Goal: Transaction & Acquisition: Book appointment/travel/reservation

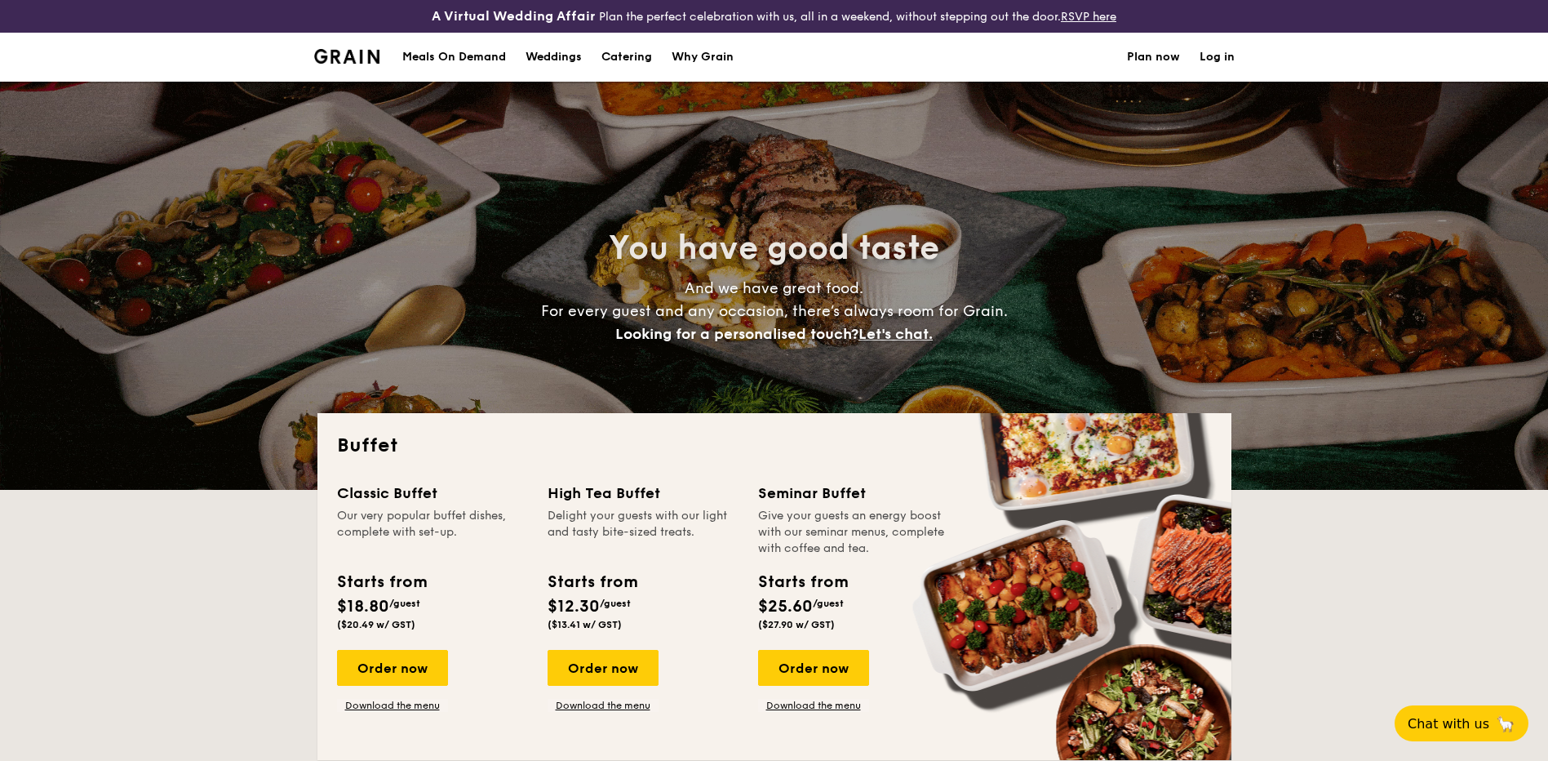
select select
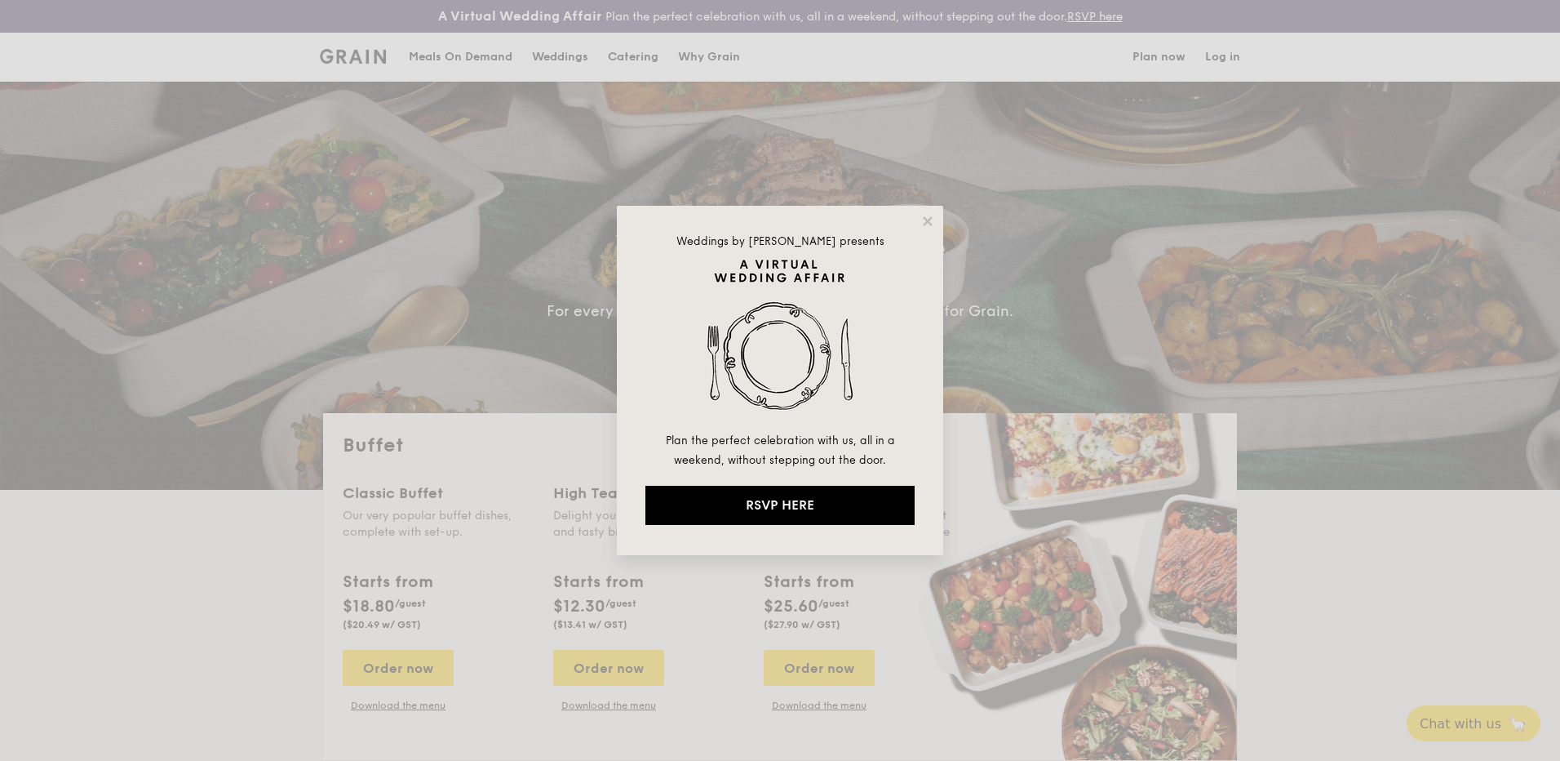
click at [354, 716] on div "Weddings by [PERSON_NAME] presents Plan the perfect celebration with us, all in…" at bounding box center [780, 380] width 1560 height 761
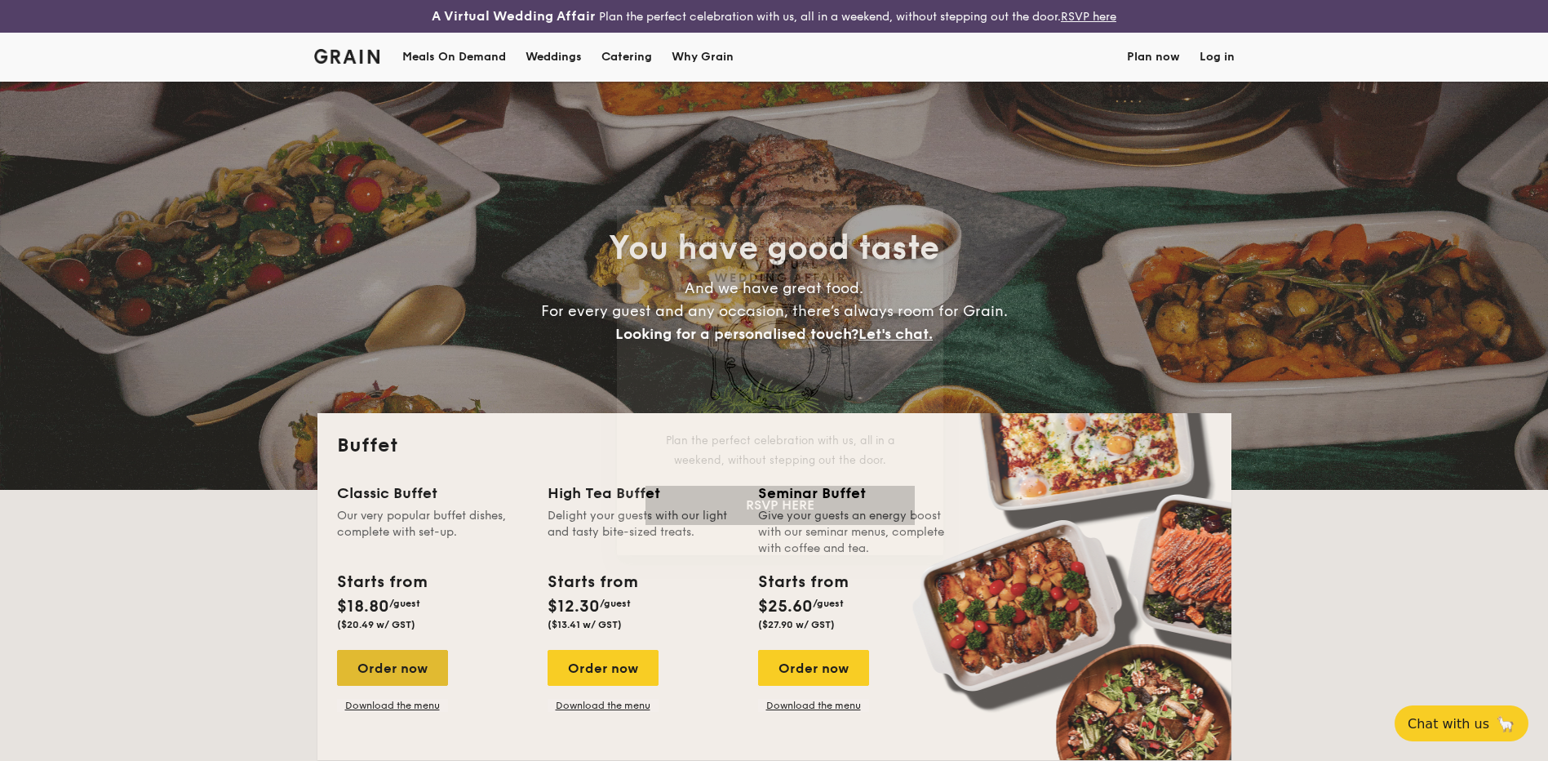
click at [362, 672] on div "Order now" at bounding box center [392, 668] width 111 height 36
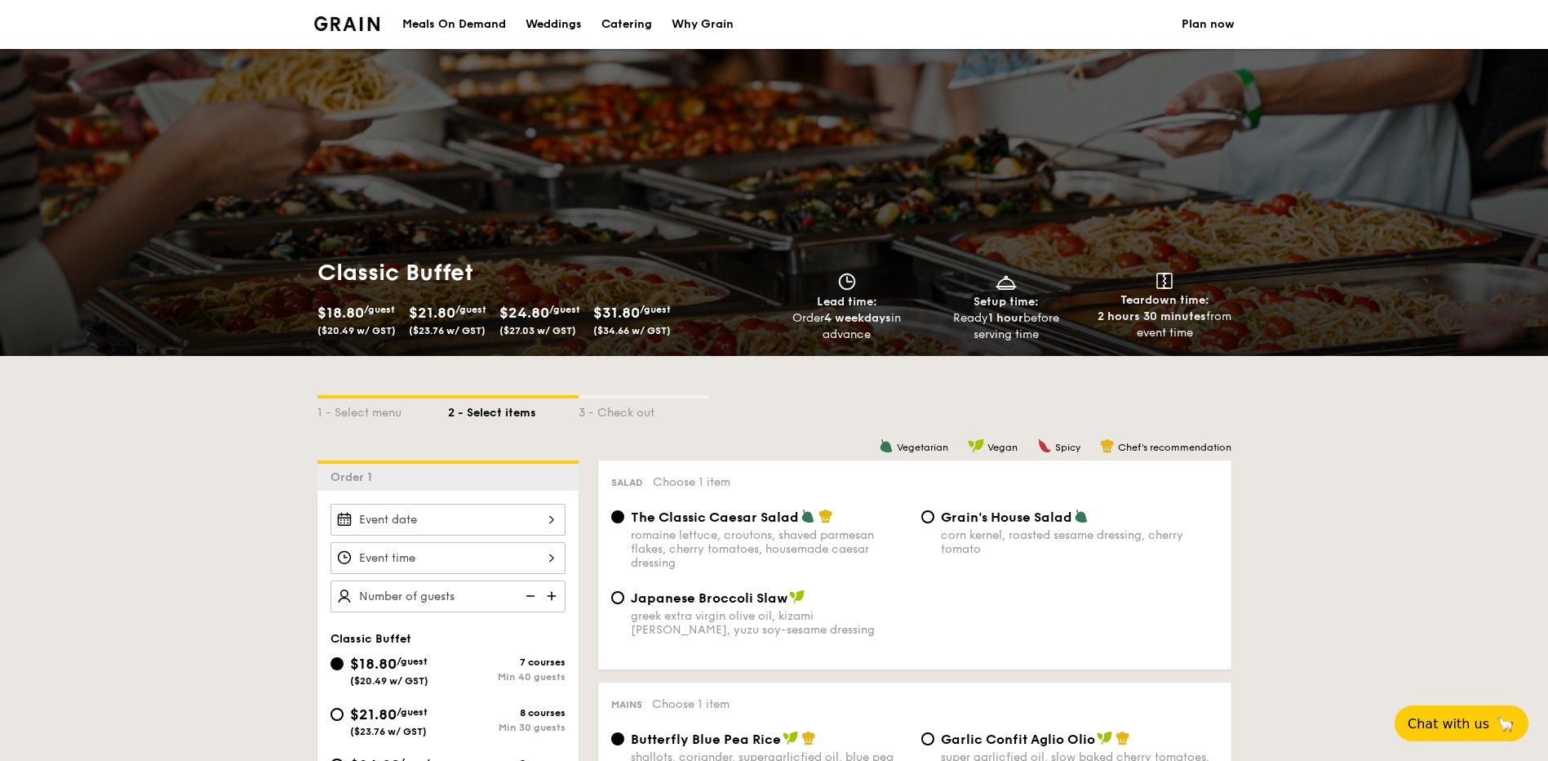
scroll to position [82, 0]
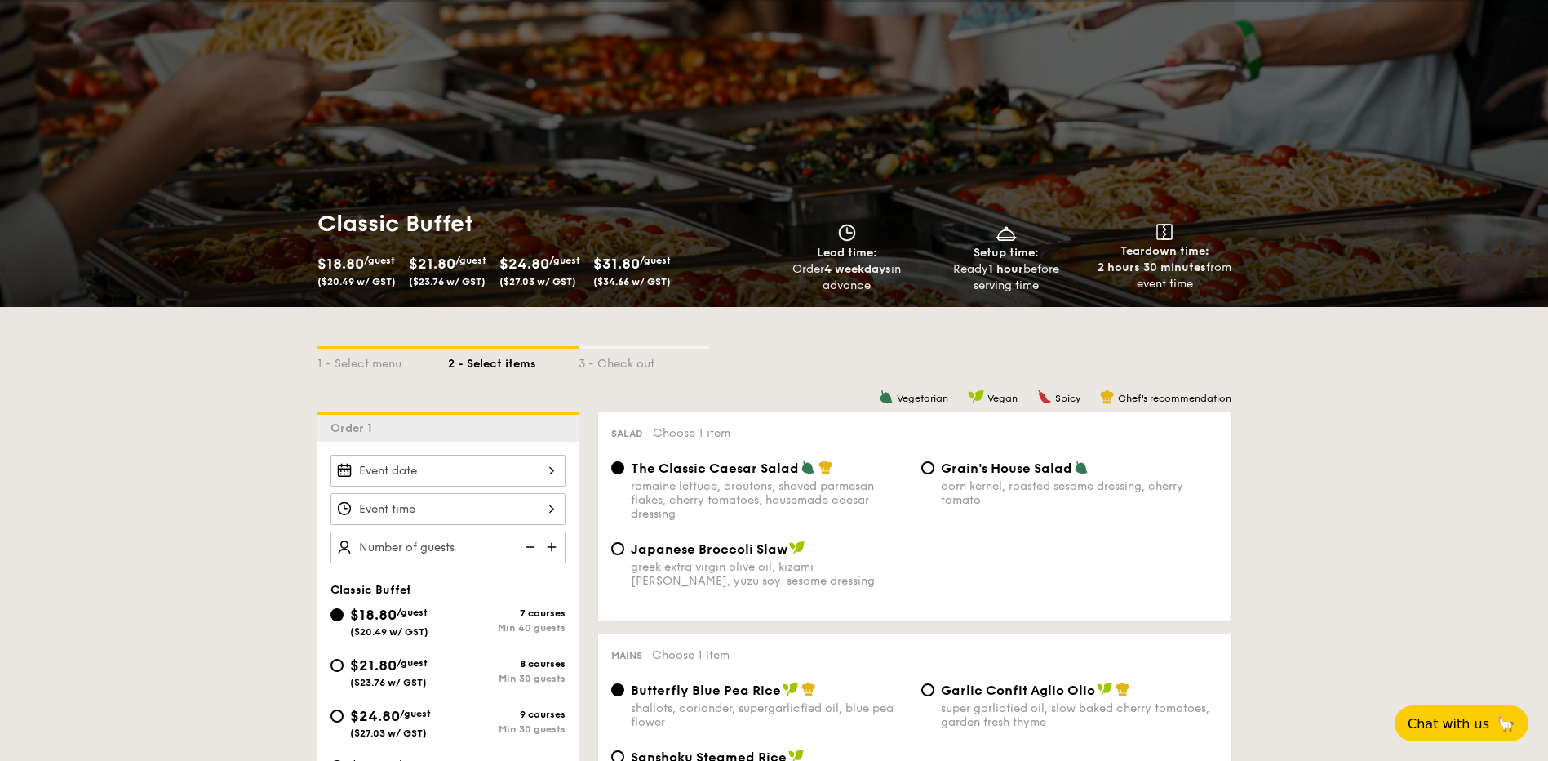
click at [347, 663] on div "$21.80 /guest ($23.76 w/ GST)" at bounding box center [389, 671] width 118 height 34
click at [344, 663] on input "$21.80 /guest ($23.76 w/ GST) 8 courses Min 30 guests" at bounding box center [336, 665] width 13 height 13
radio input "true"
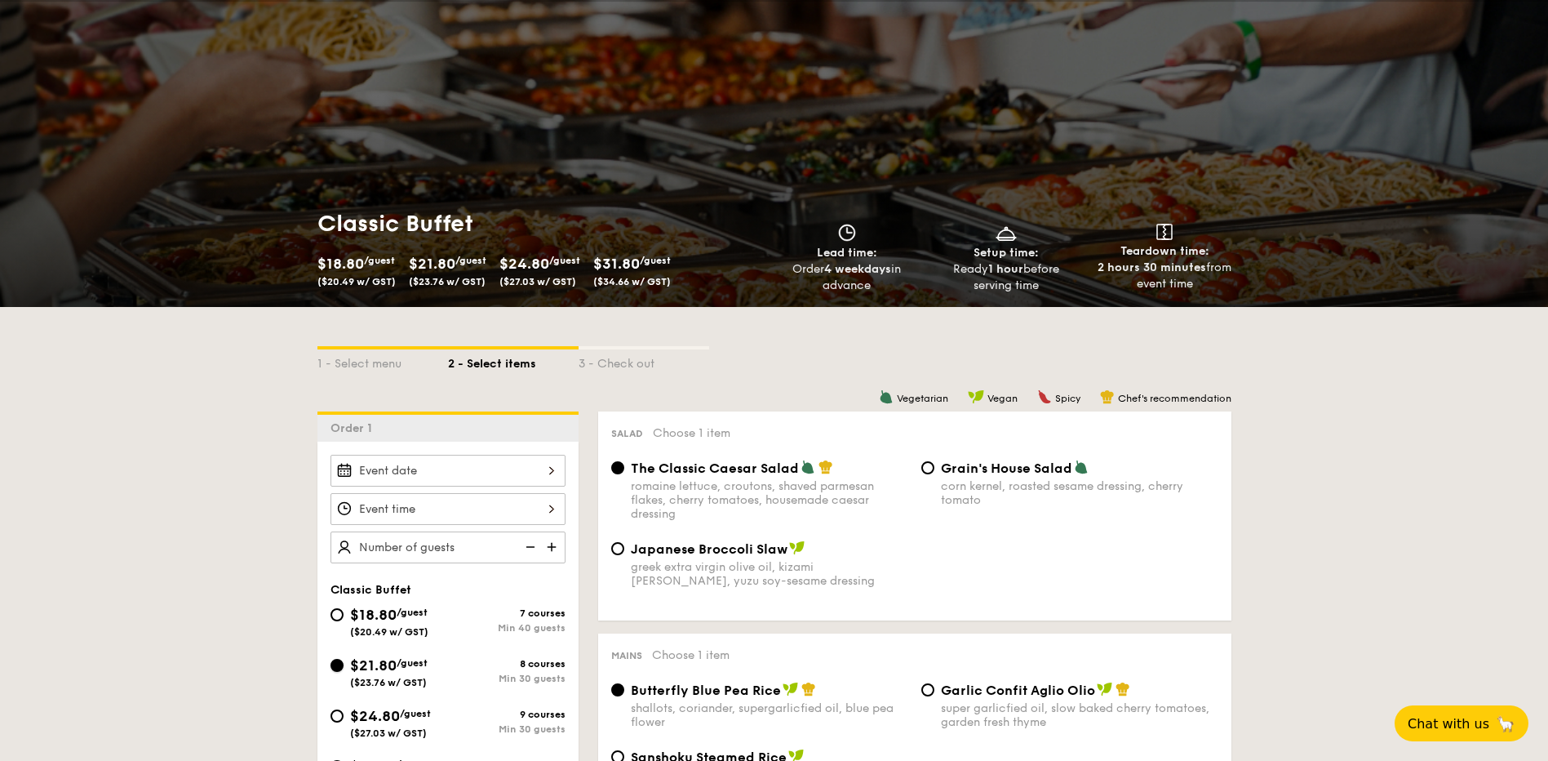
radio input "true"
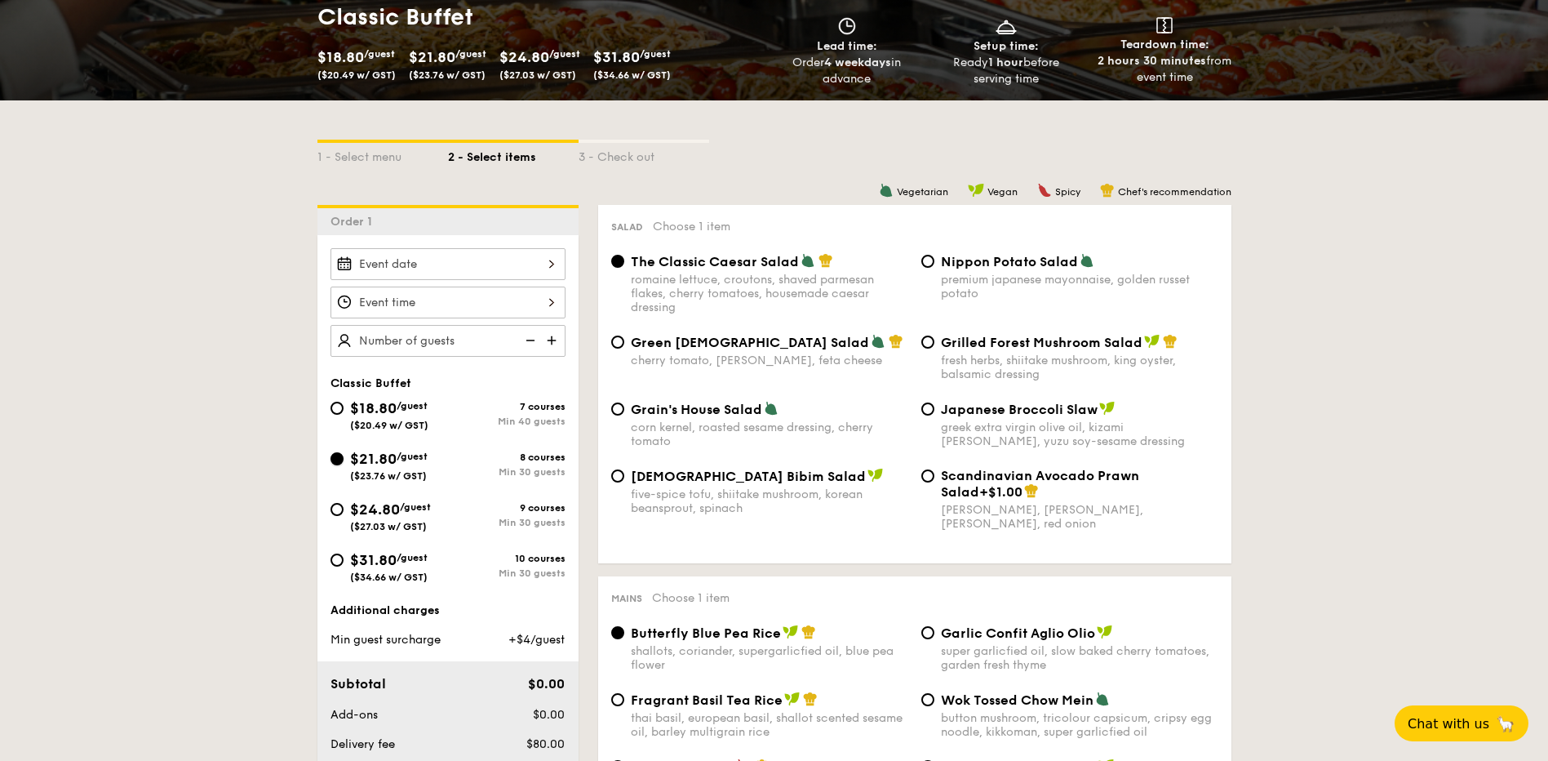
scroll to position [326, 0]
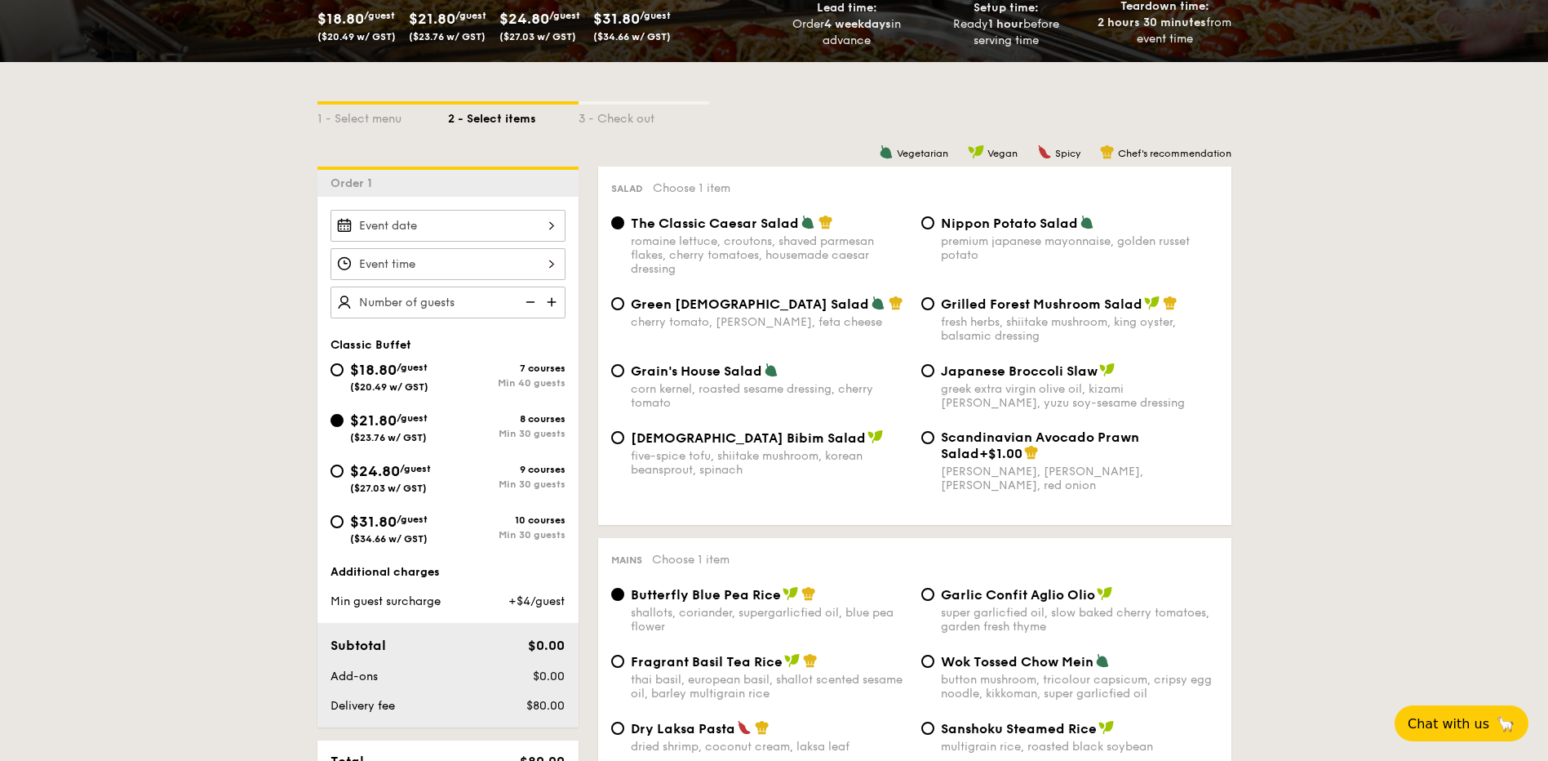
click at [458, 228] on div at bounding box center [447, 226] width 235 height 32
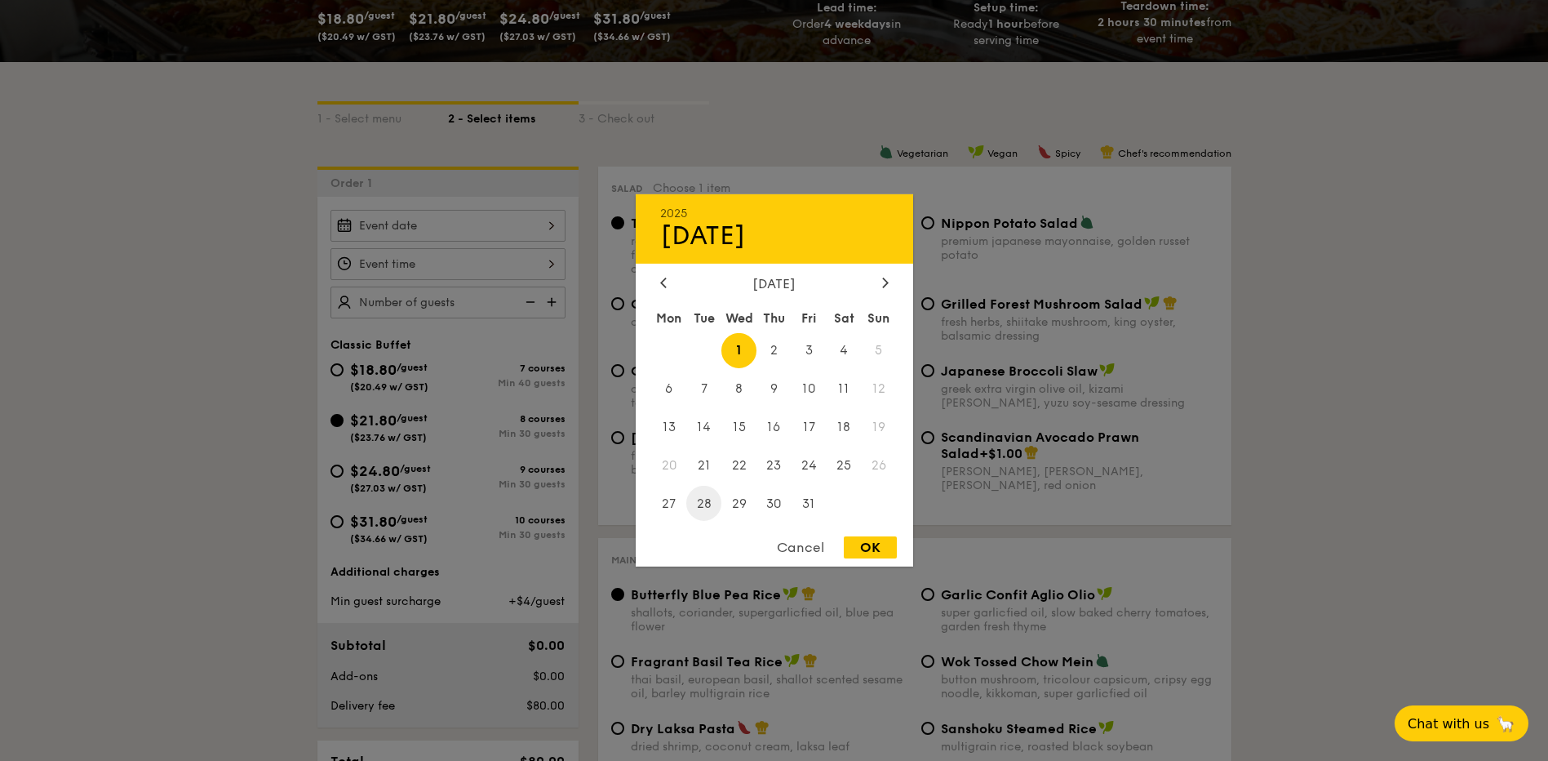
click at [707, 503] on span "28" at bounding box center [703, 503] width 35 height 35
click at [778, 433] on span "16" at bounding box center [773, 427] width 35 height 35
click at [493, 265] on div at bounding box center [774, 380] width 1548 height 761
click at [521, 227] on div "2025 Oct [DATE] Tue Wed Thu Fri Sat Sun 1 2 3 4 5 6 7 8 9 10 11 12 13 14 15 16 …" at bounding box center [447, 226] width 235 height 32
click at [783, 422] on span "16" at bounding box center [773, 427] width 35 height 35
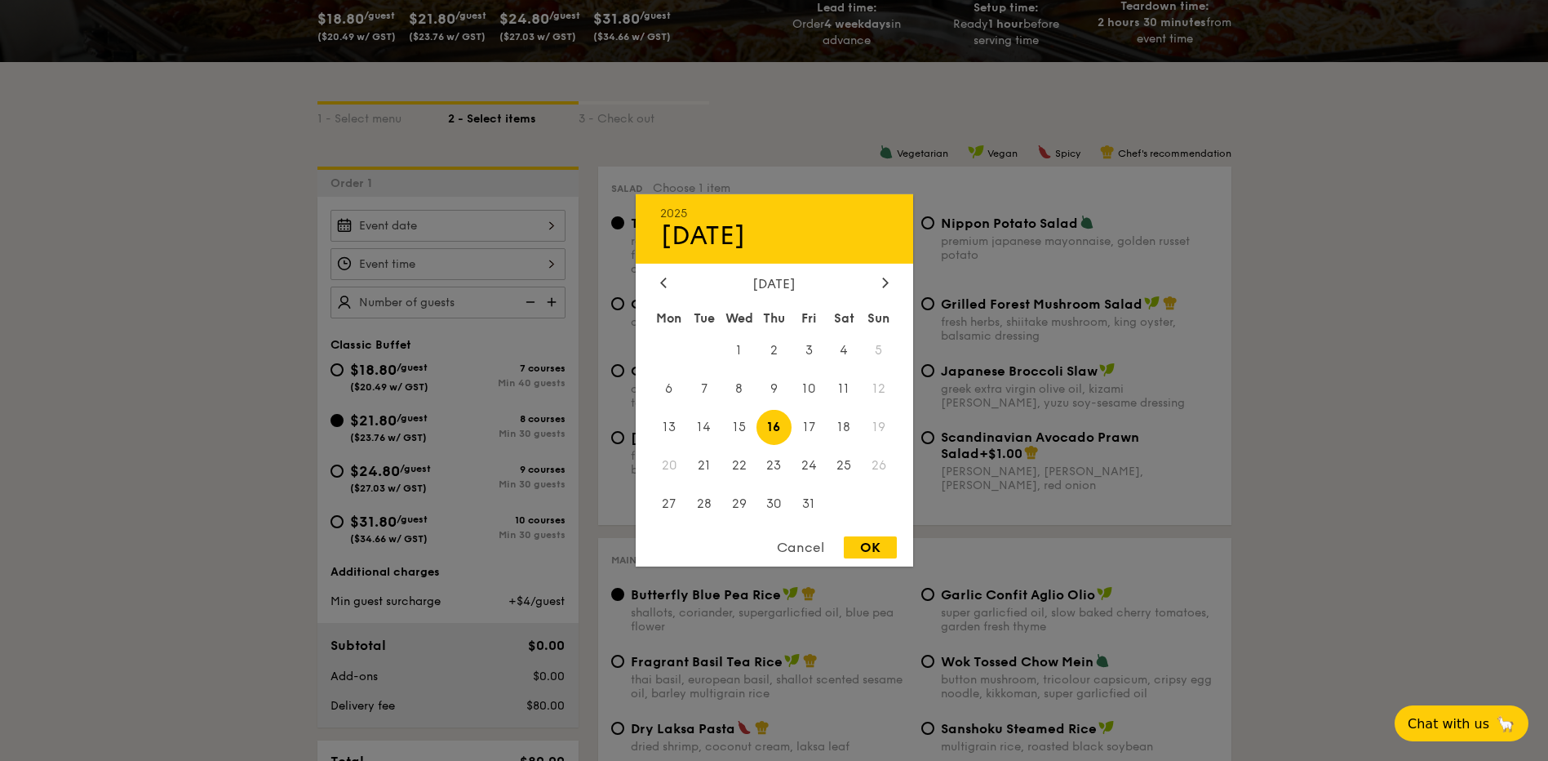
click at [852, 544] on div "OK" at bounding box center [870, 547] width 53 height 22
type input "[DATE]"
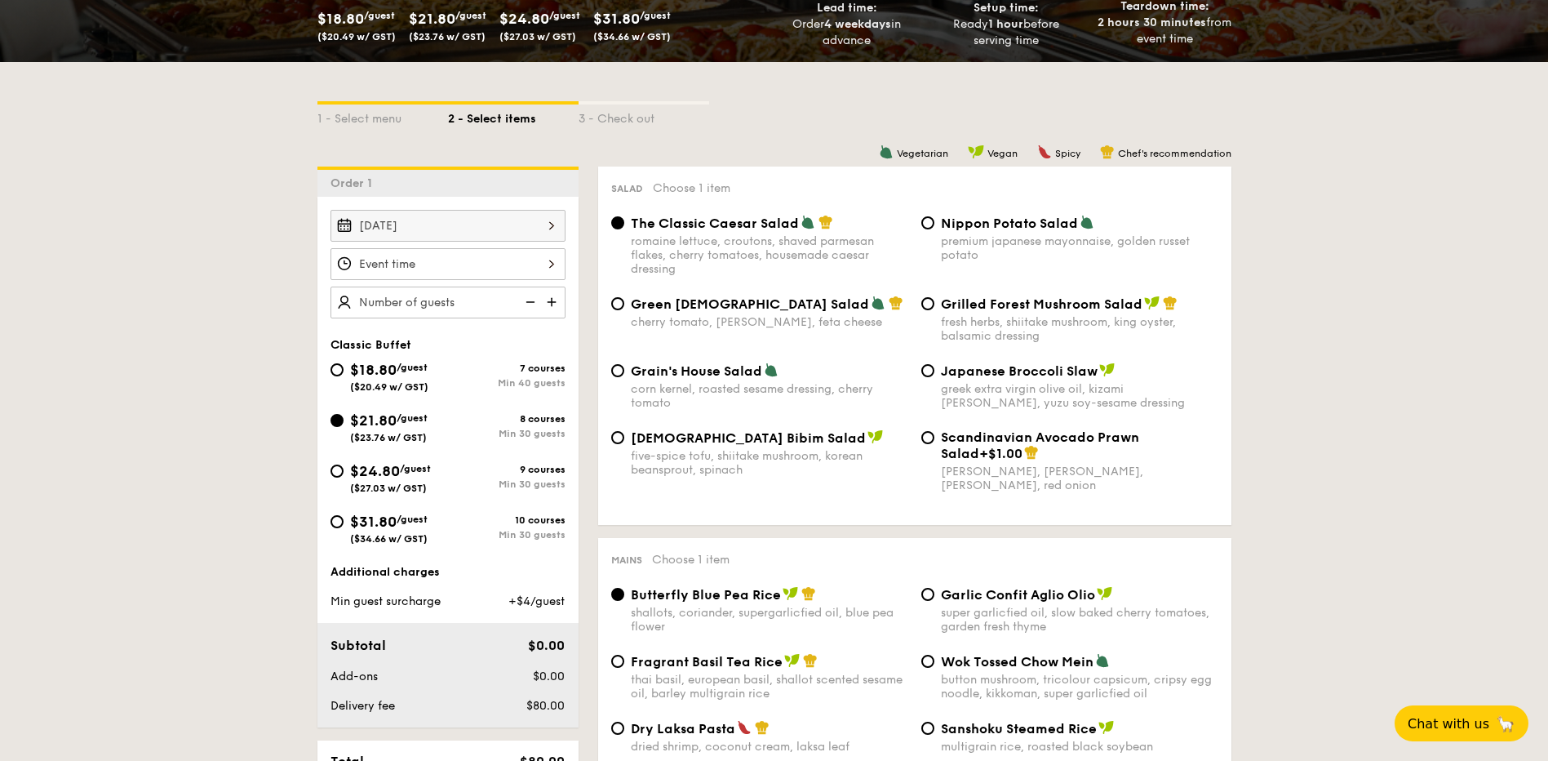
click at [441, 255] on div at bounding box center [447, 264] width 235 height 32
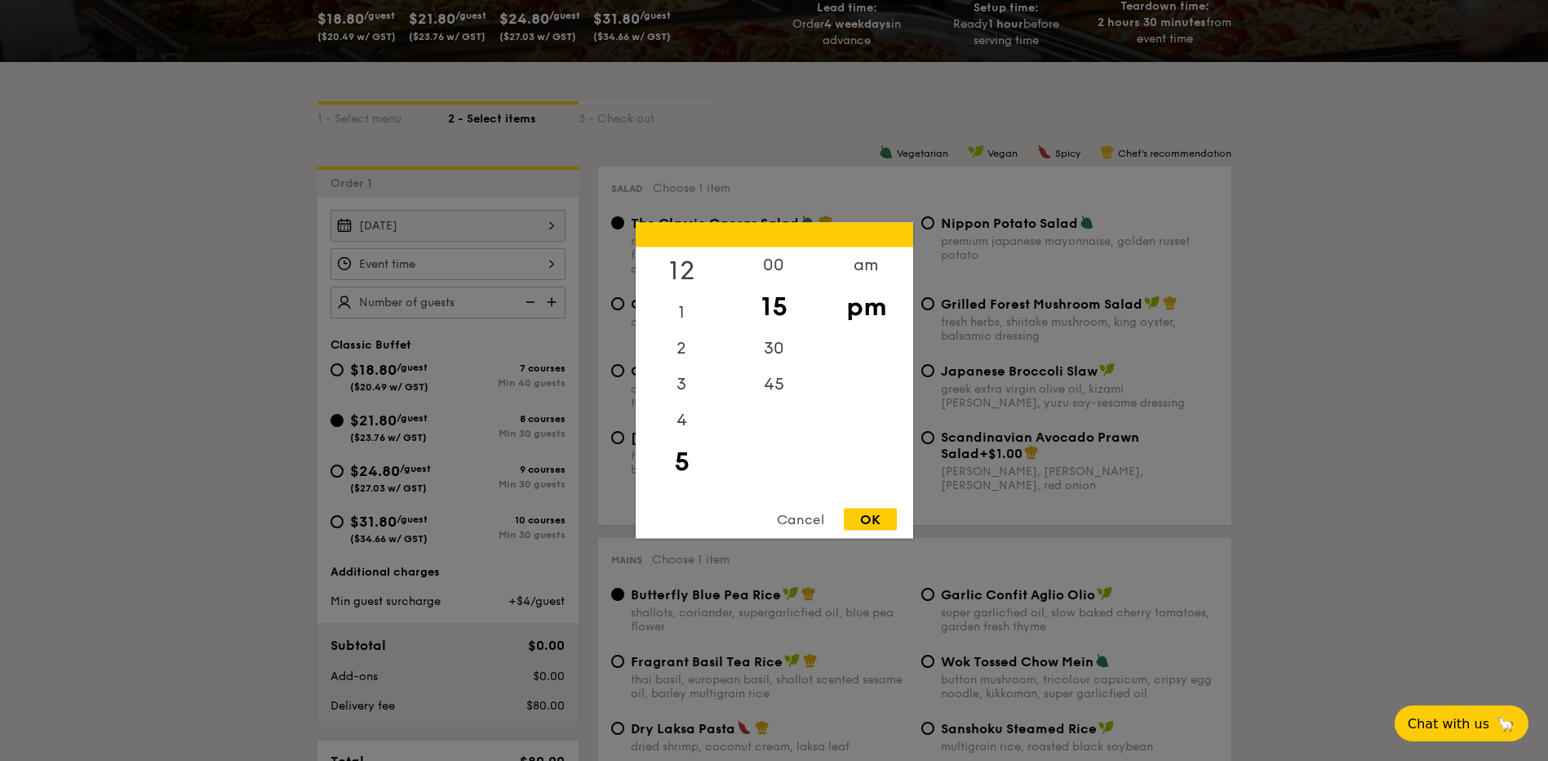
click at [680, 270] on div "12" at bounding box center [682, 270] width 92 height 47
drag, startPoint x: 850, startPoint y: 520, endPoint x: 831, endPoint y: 511, distance: 20.8
click at [850, 520] on div "OK" at bounding box center [870, 519] width 53 height 22
type input "12:15PM"
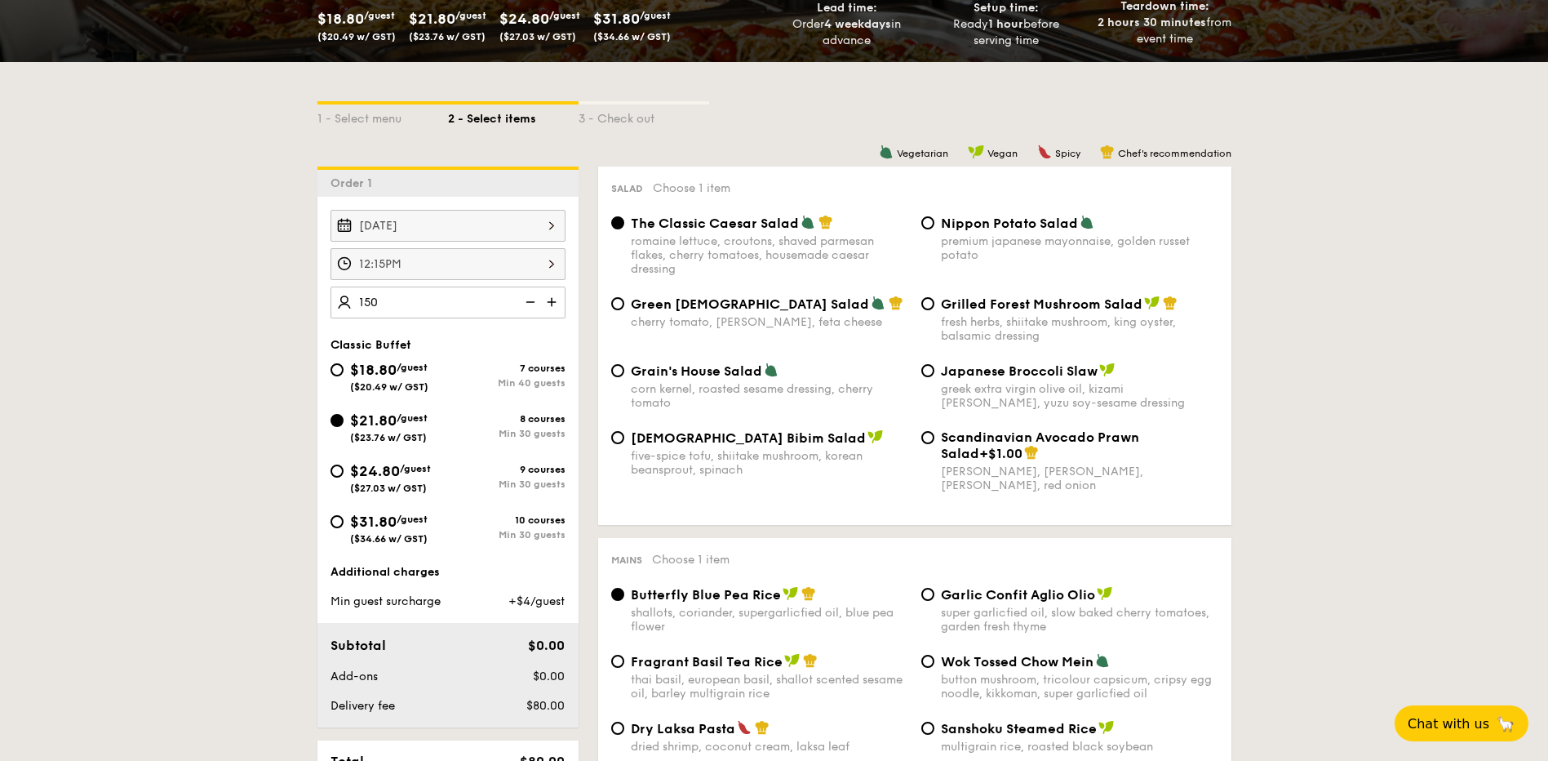
type input "150 guests"
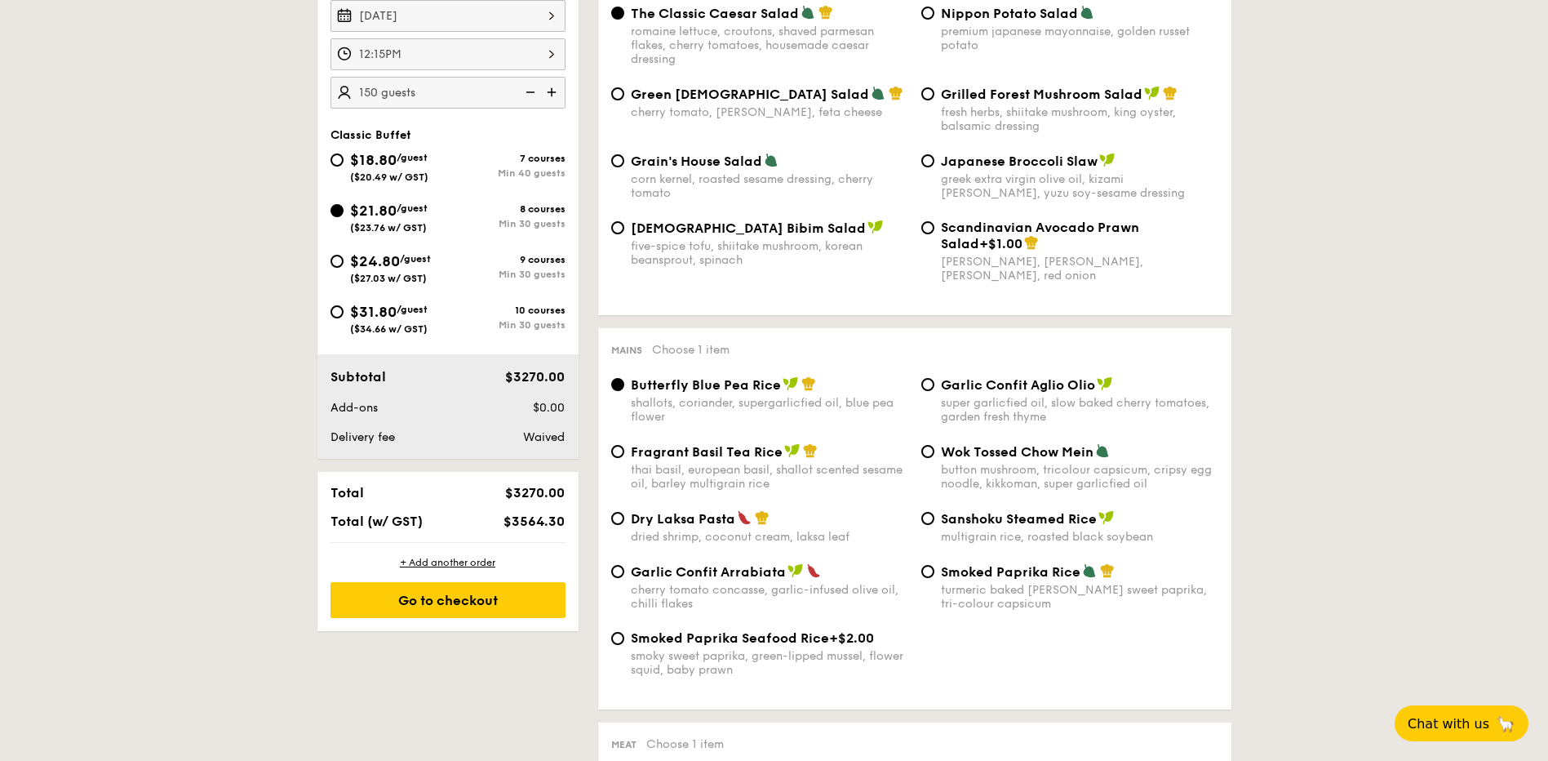
scroll to position [571, 0]
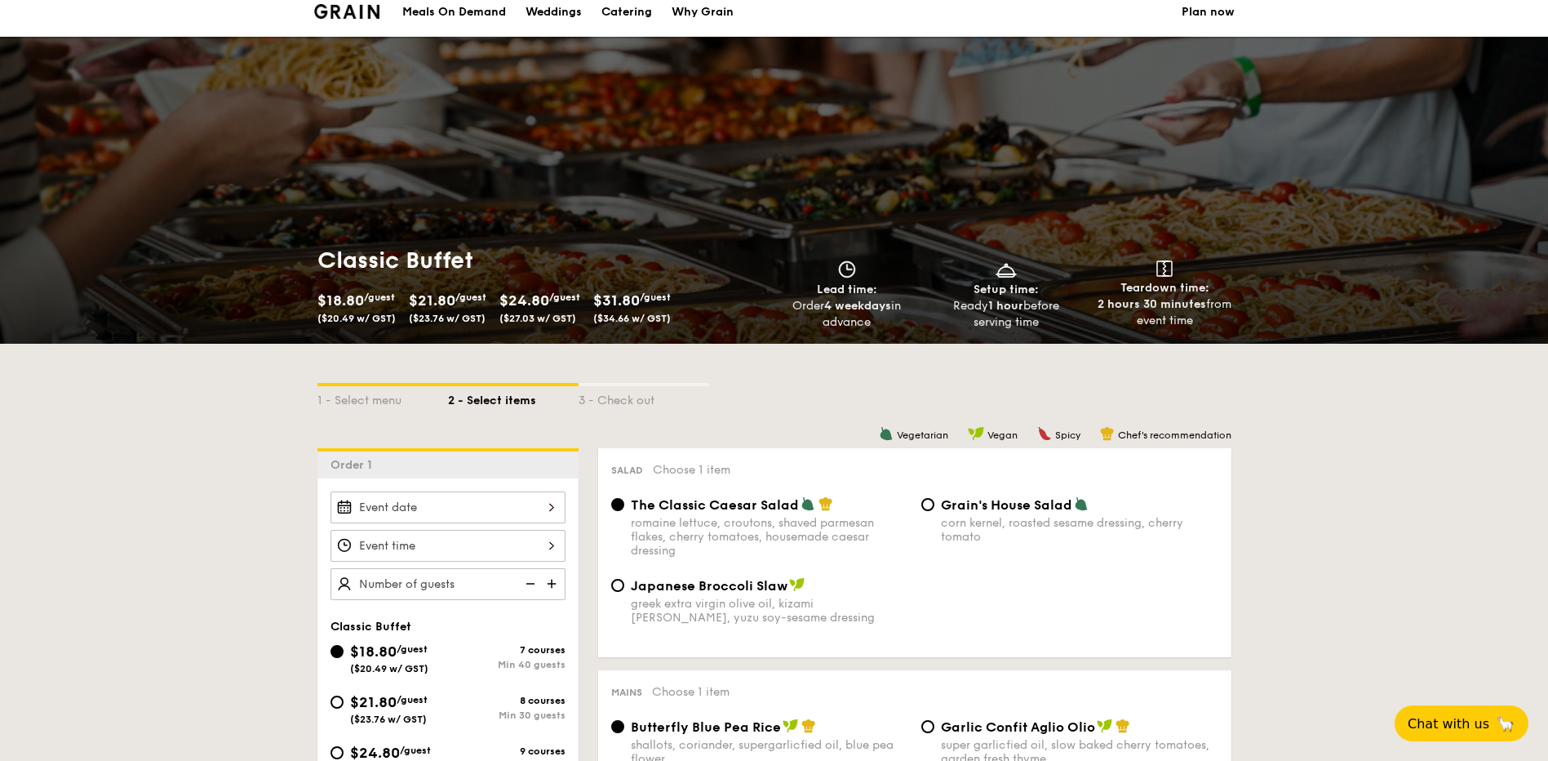
scroll to position [82, 0]
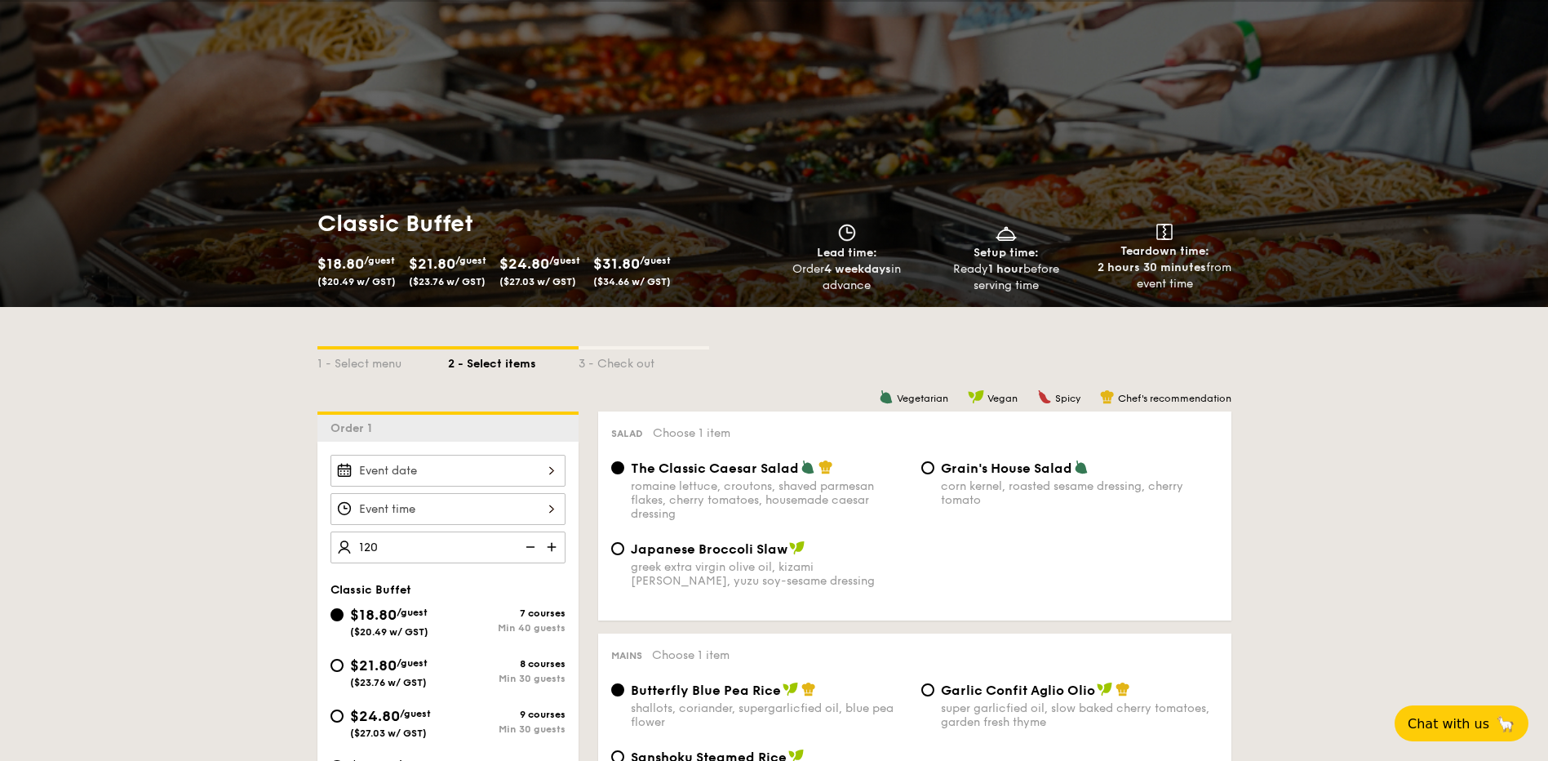
type input "120 guests"
click at [381, 681] on span "($23.76 w/ GST)" at bounding box center [388, 682] width 77 height 11
click at [344, 672] on input "$21.80 /guest ($23.76 w/ GST) 8 courses Min 30 guests" at bounding box center [336, 665] width 13 height 13
radio input "true"
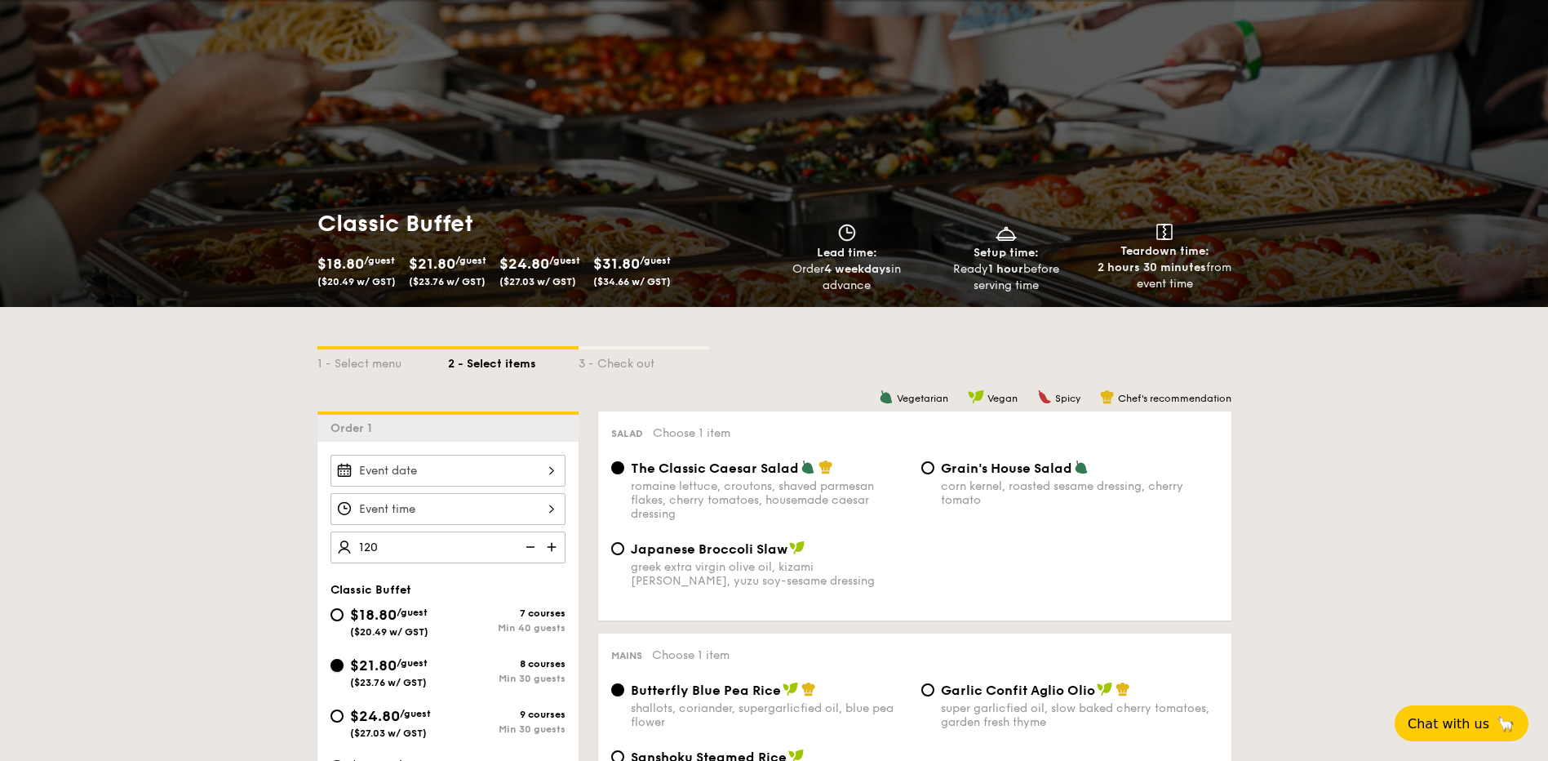
radio input "true"
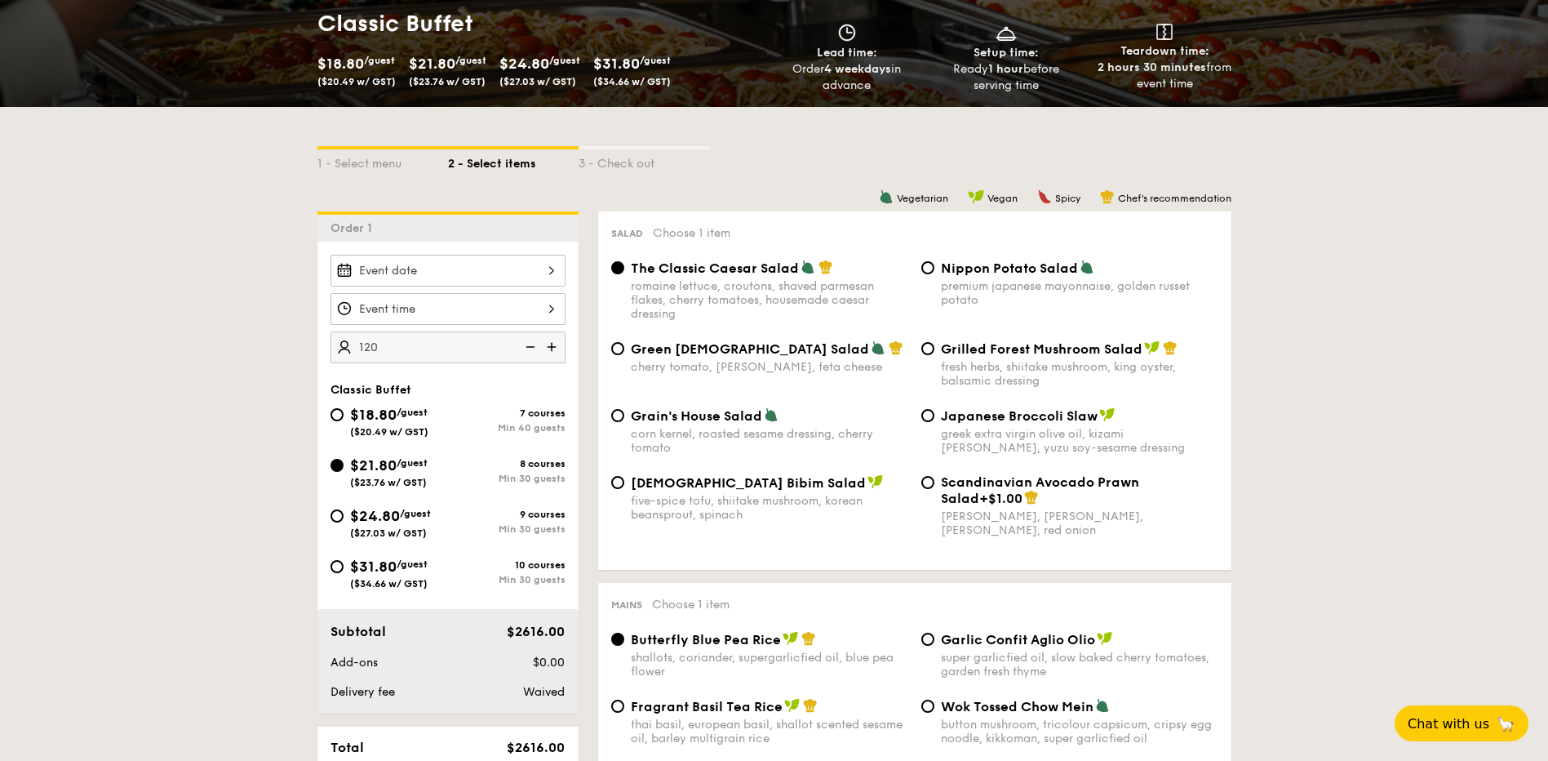
scroll to position [245, 0]
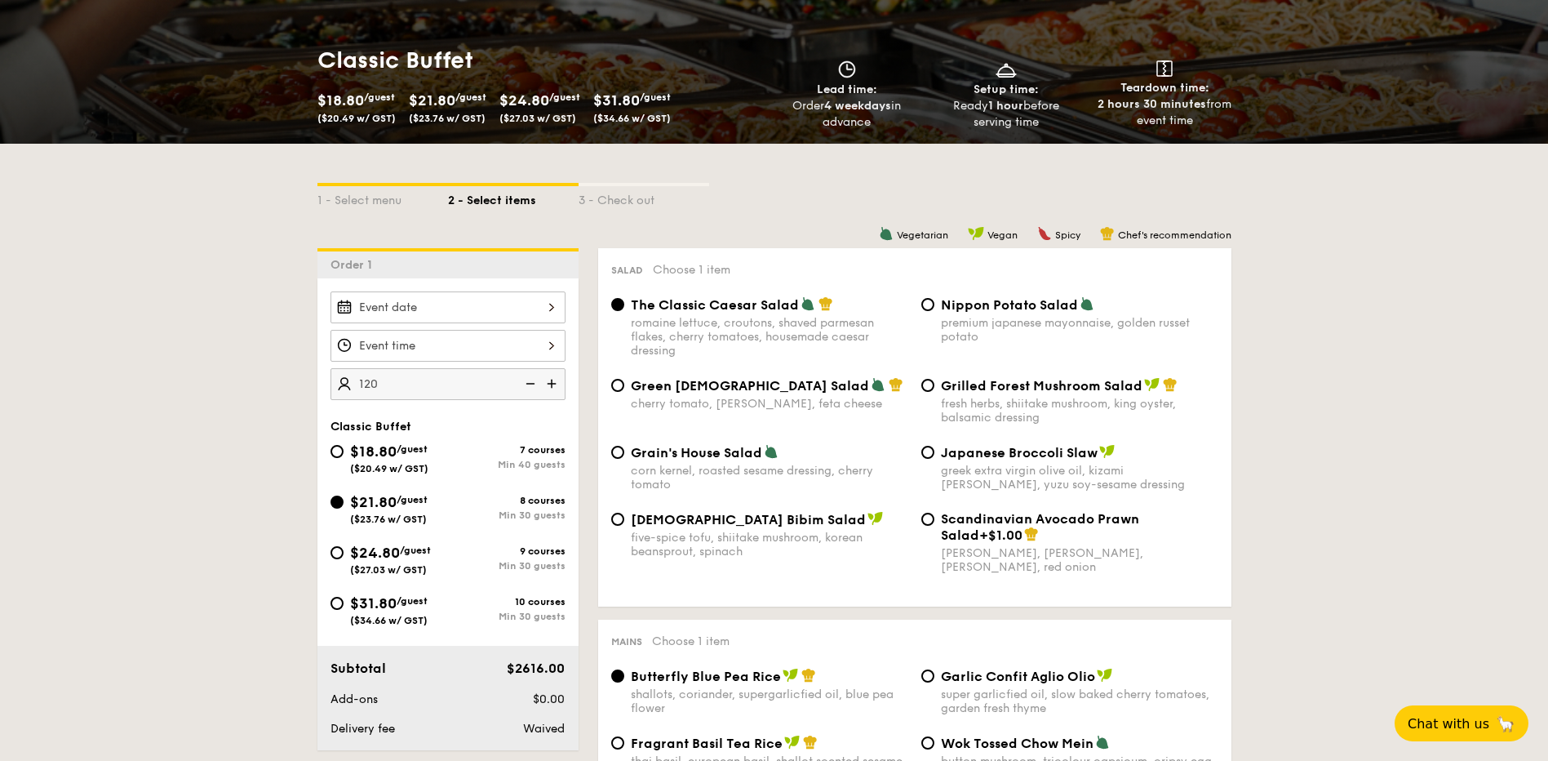
click at [534, 306] on div at bounding box center [447, 307] width 235 height 32
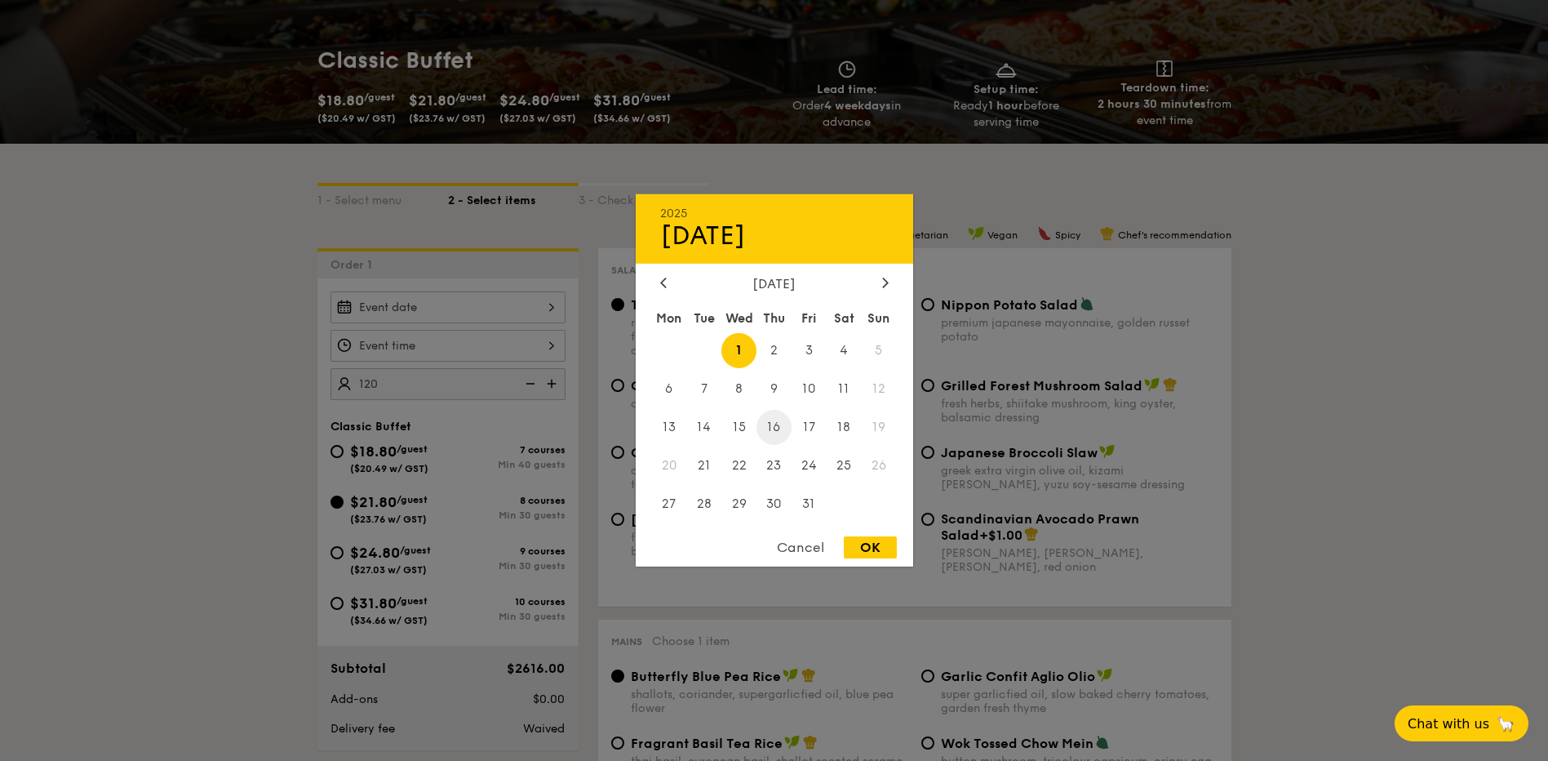
click at [781, 427] on span "16" at bounding box center [773, 427] width 35 height 35
click at [872, 552] on div "OK" at bounding box center [870, 547] width 53 height 22
type input "[DATE]"
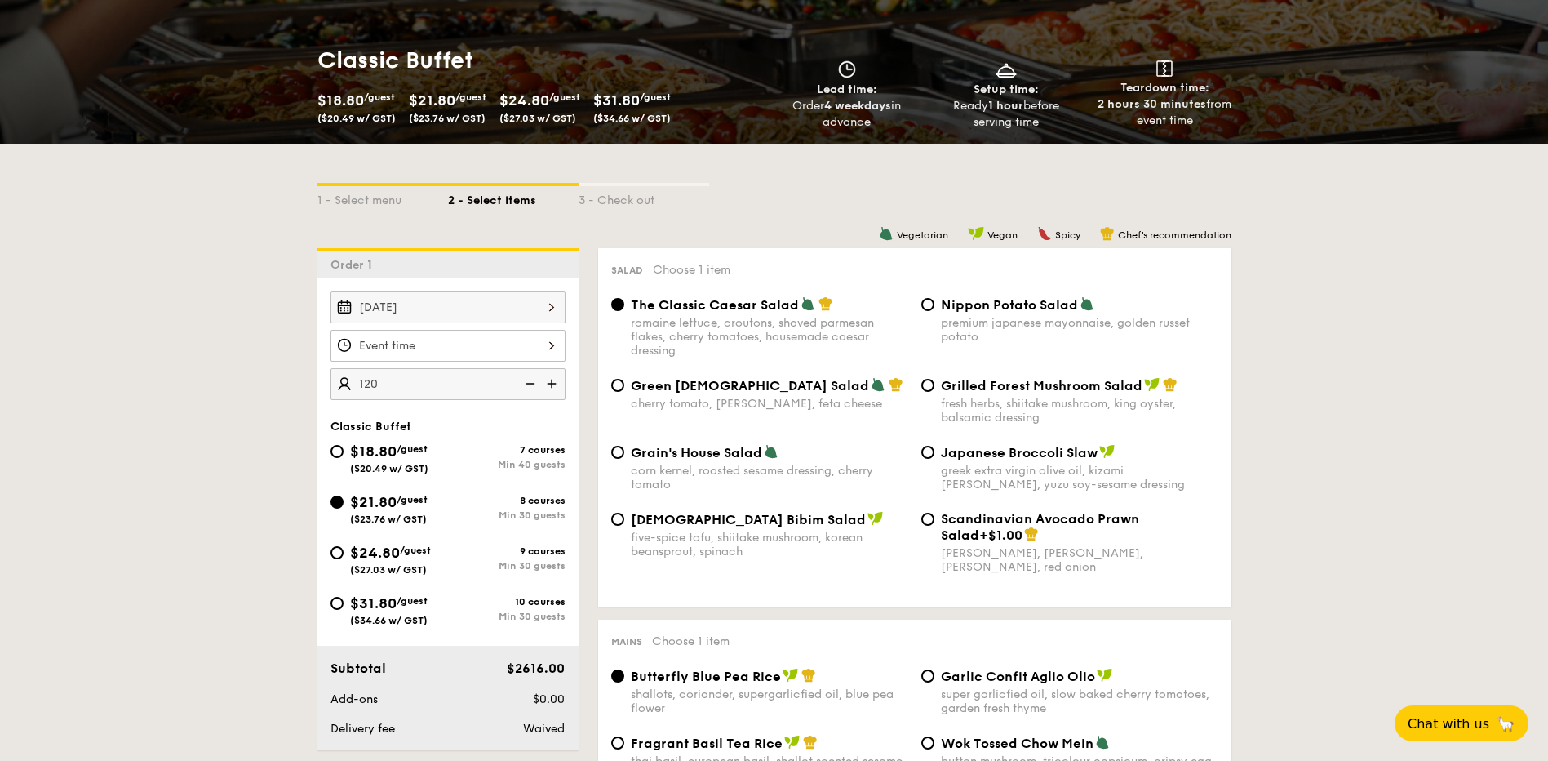
click at [557, 342] on div at bounding box center [447, 346] width 235 height 32
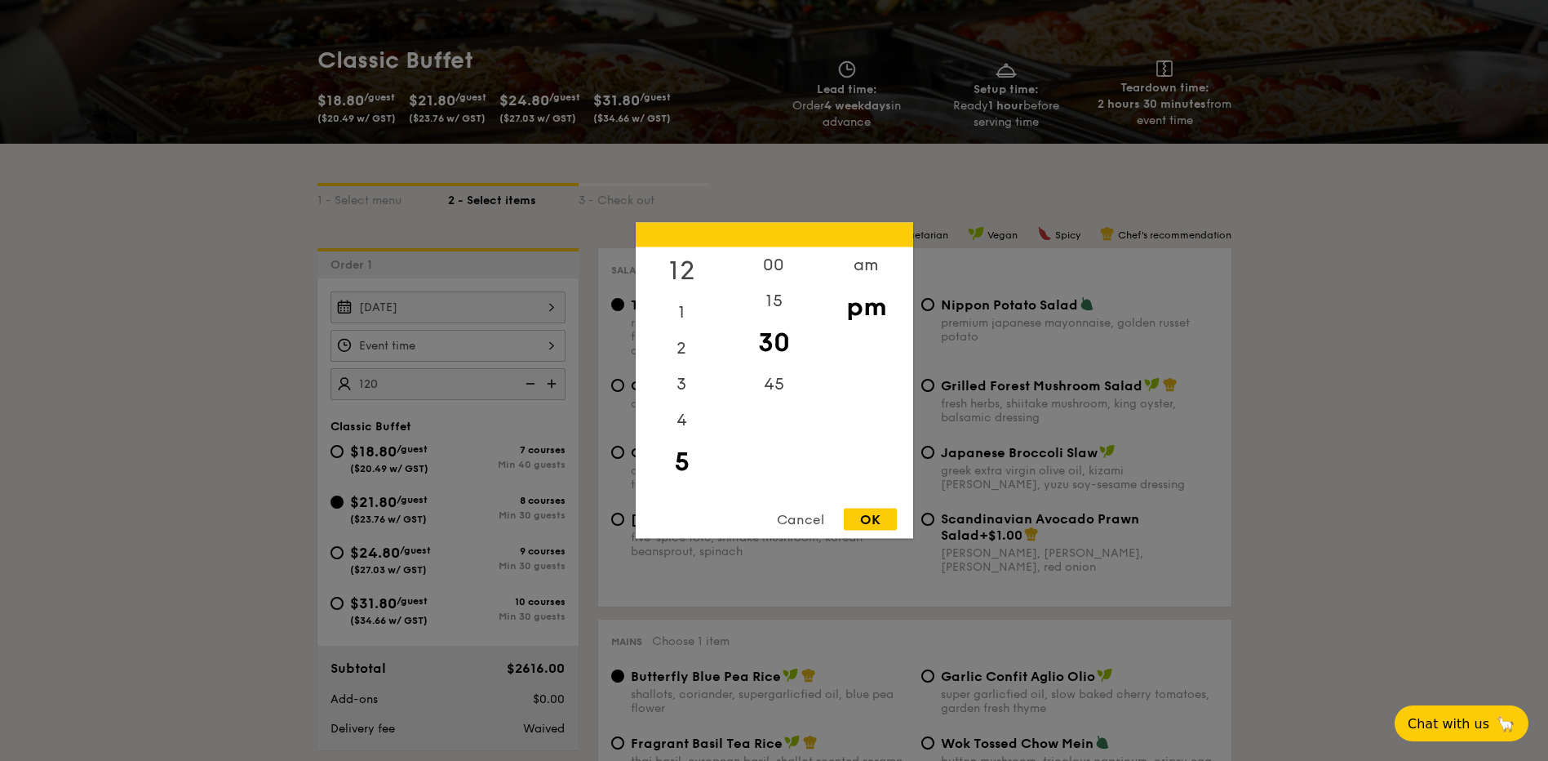
click at [673, 273] on div "12" at bounding box center [682, 270] width 92 height 47
click at [864, 511] on div "OK" at bounding box center [870, 519] width 53 height 22
type input "12:30PM"
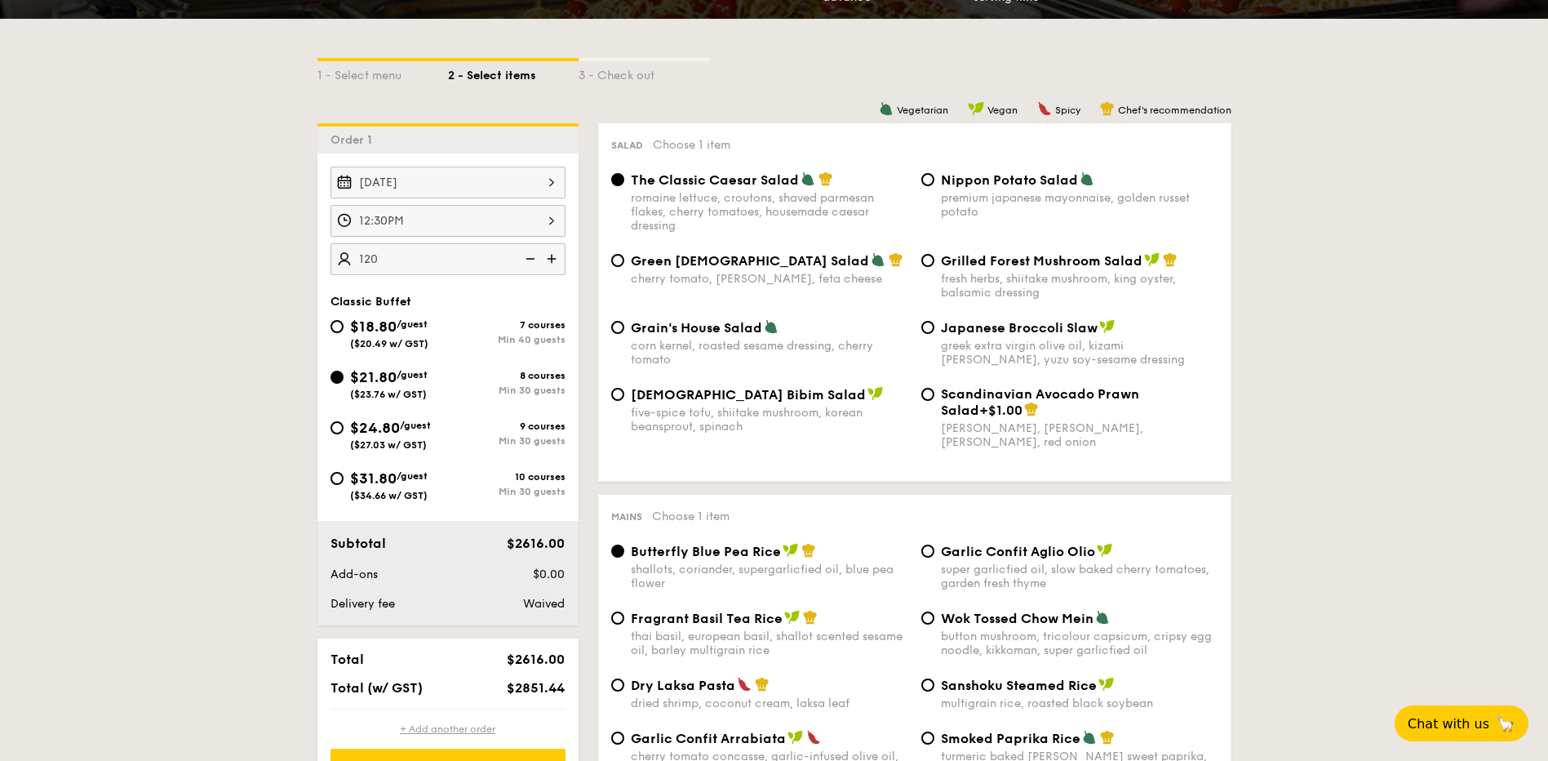
scroll to position [326, 0]
